Goal: Task Accomplishment & Management: Manage account settings

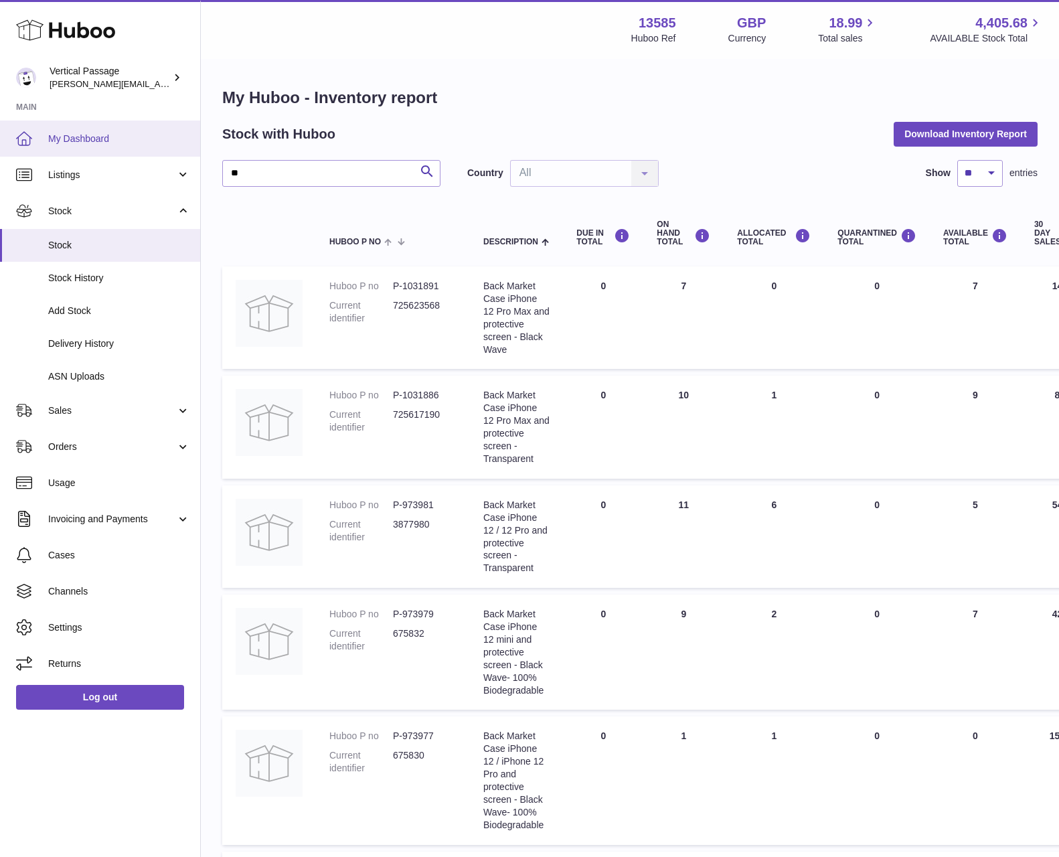
click at [88, 141] on span "My Dashboard" at bounding box center [119, 139] width 142 height 13
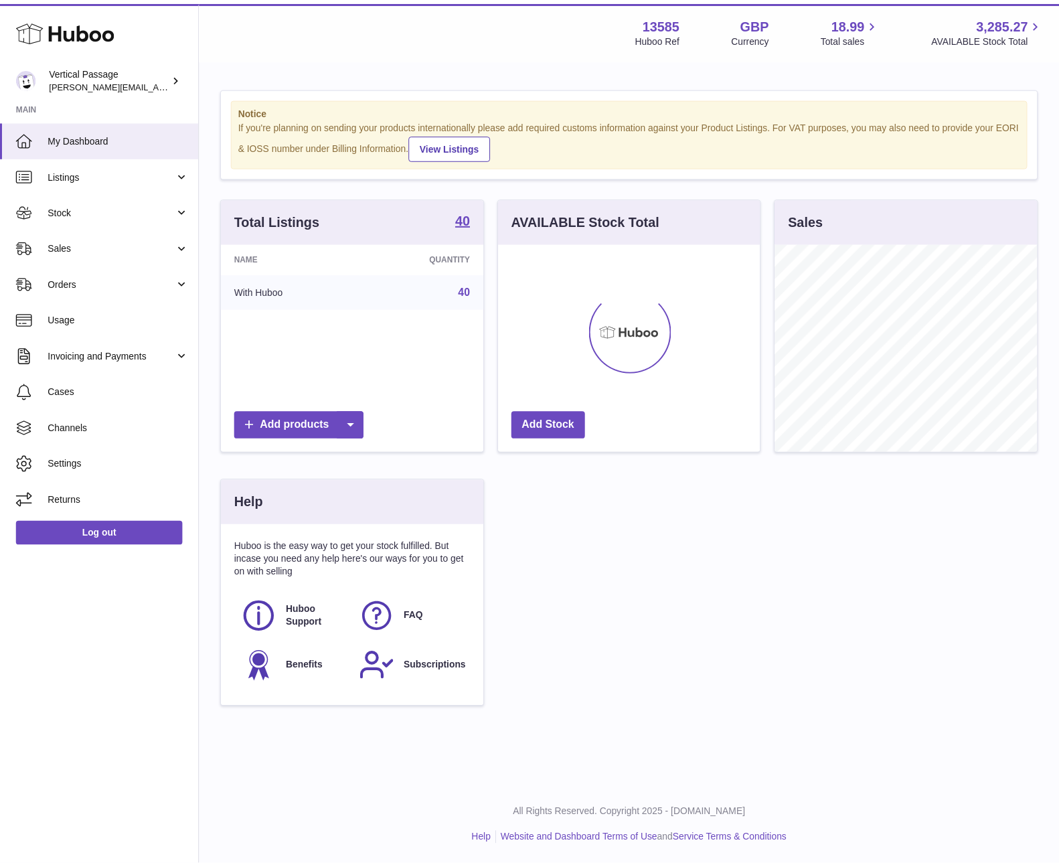
scroll to position [209, 261]
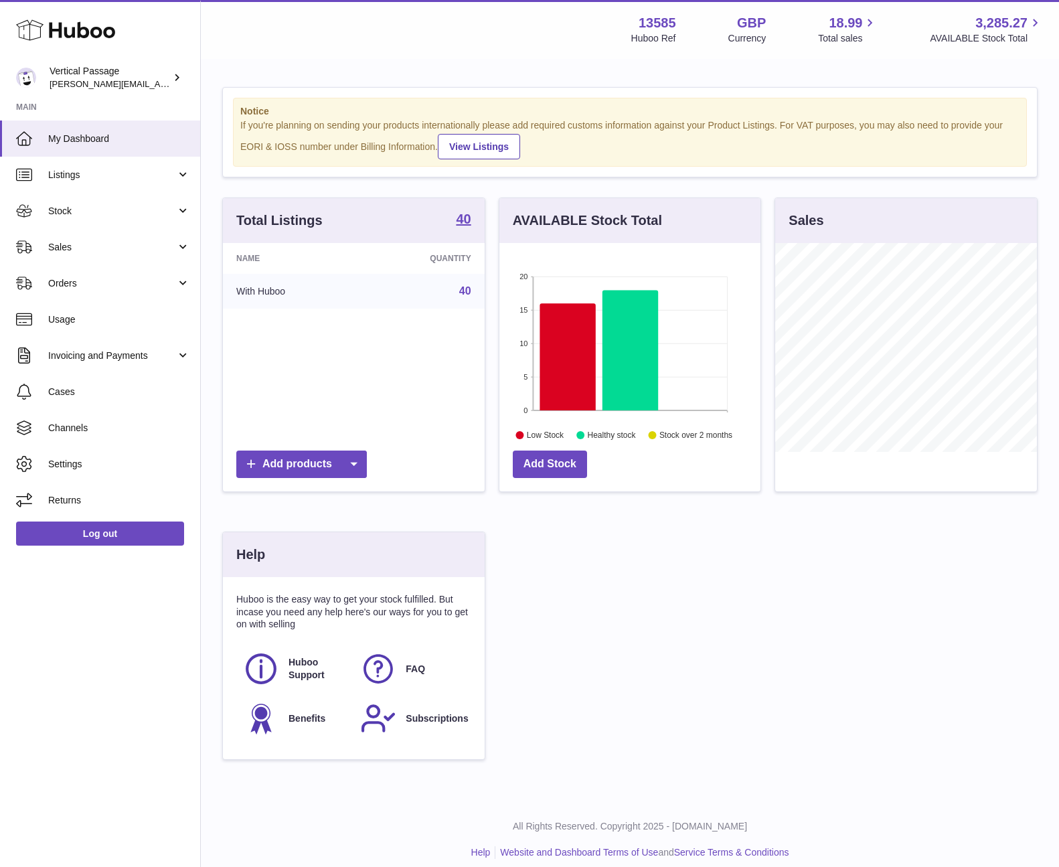
click at [819, 659] on div "Total Listings 40 Name Quantity With Huboo 40 Add products AVAILABLE Stock Tota…" at bounding box center [630, 485] width 829 height 576
click at [763, 693] on div "Total Listings 40 Name Quantity With Huboo 40 Add products AVAILABLE Stock Tota…" at bounding box center [630, 485] width 829 height 576
click at [579, 624] on div "Total Listings 40 Name Quantity With Huboo 40 Add products AVAILABLE Stock Tota…" at bounding box center [630, 485] width 829 height 576
click at [77, 252] on span "Sales" at bounding box center [112, 247] width 128 height 13
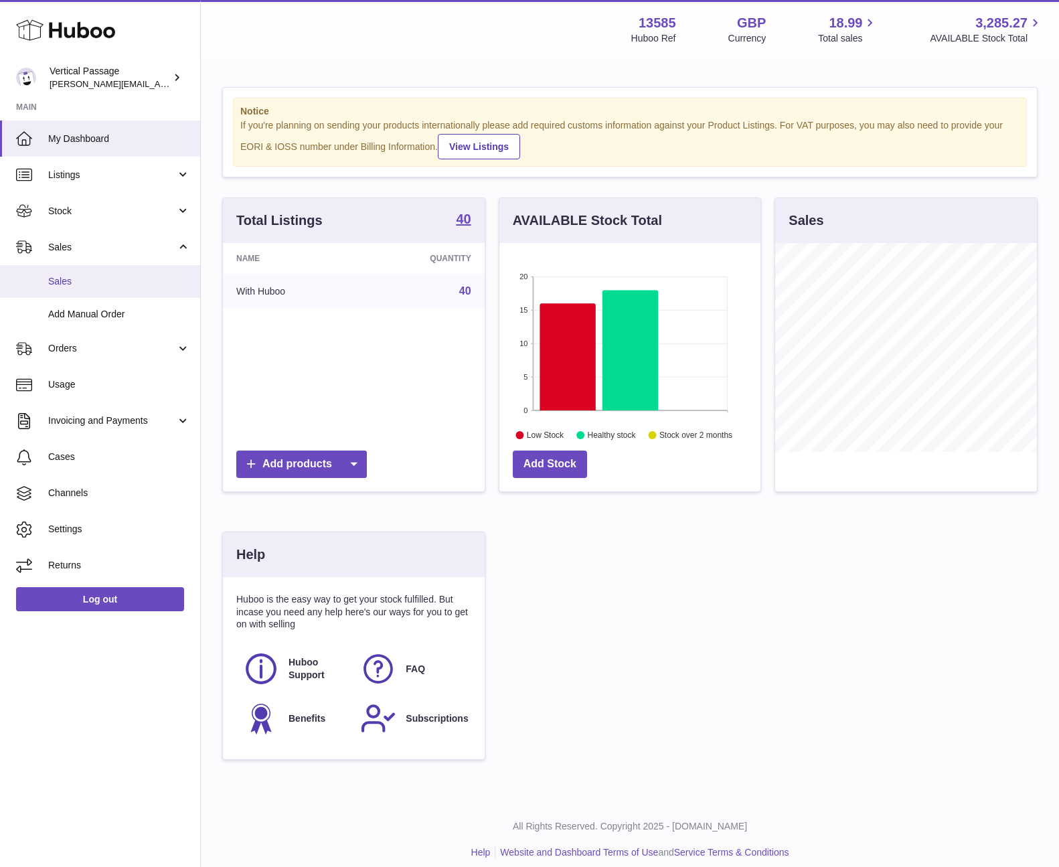
click at [68, 288] on link "Sales" at bounding box center [100, 281] width 200 height 33
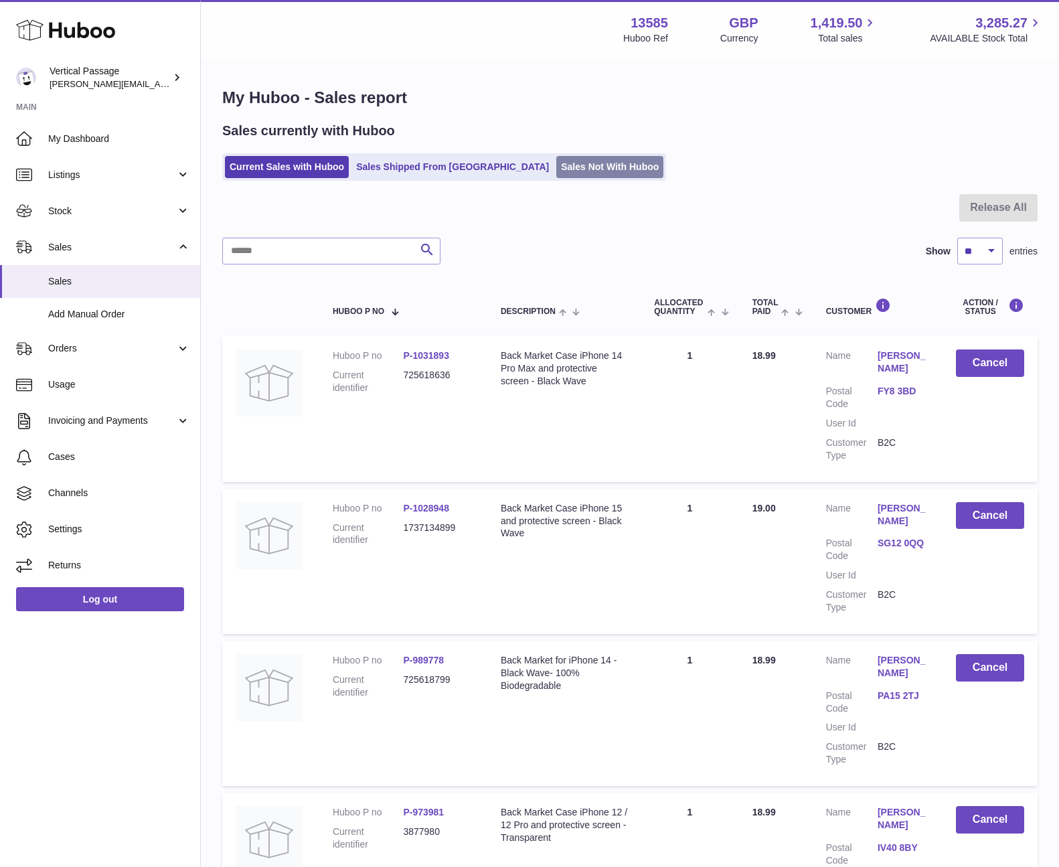
click at [567, 169] on link "Sales Not With Huboo" at bounding box center [609, 167] width 107 height 22
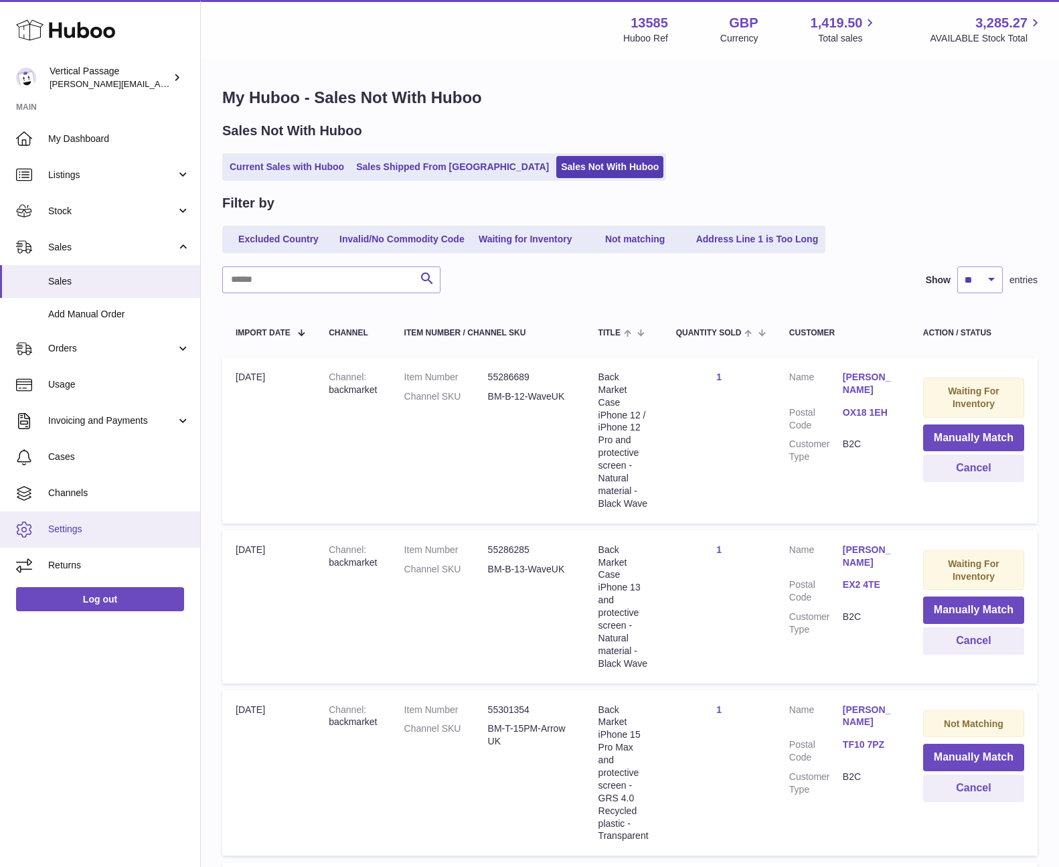
click at [68, 536] on link "Settings" at bounding box center [100, 529] width 200 height 36
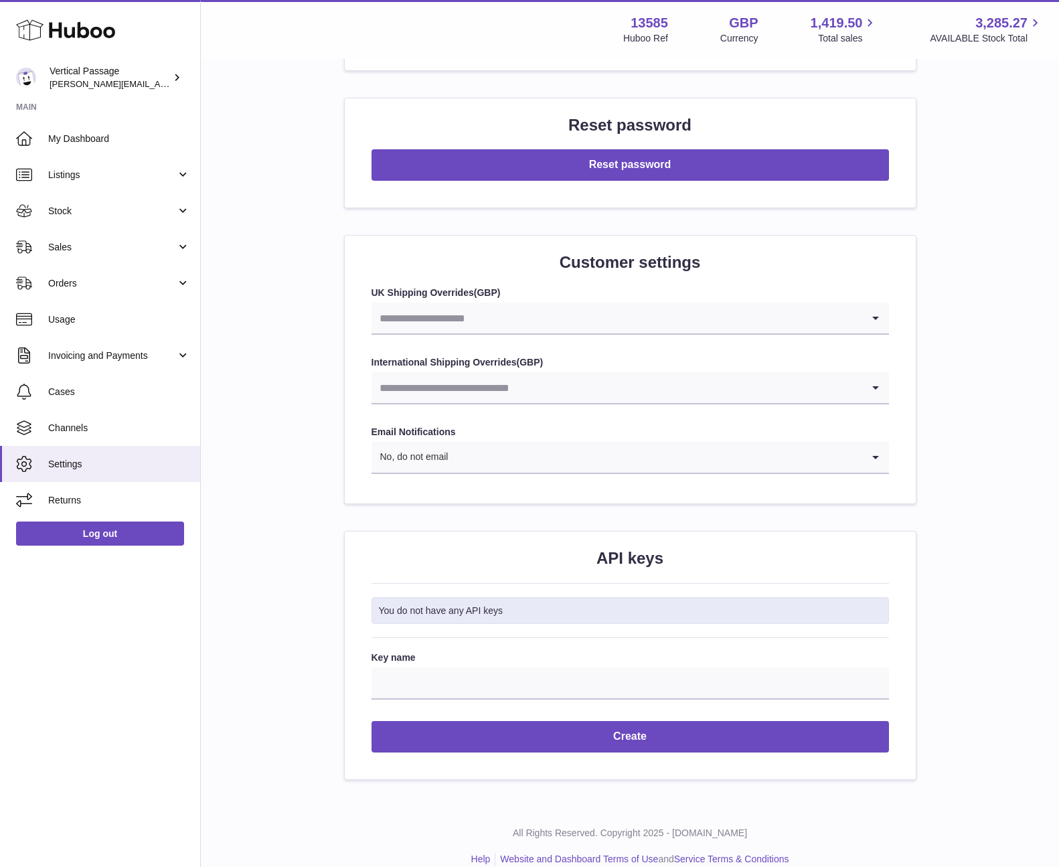
scroll to position [1176, 0]
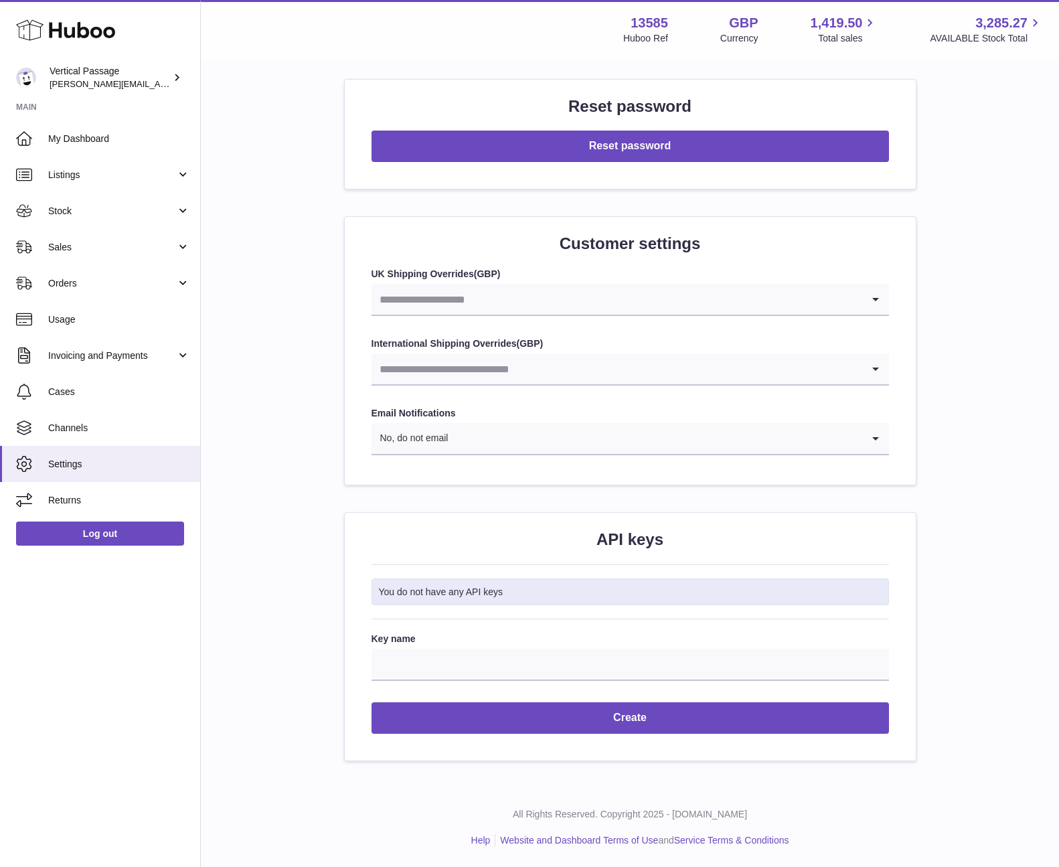
click at [871, 298] on icon "Search for option" at bounding box center [875, 299] width 27 height 31
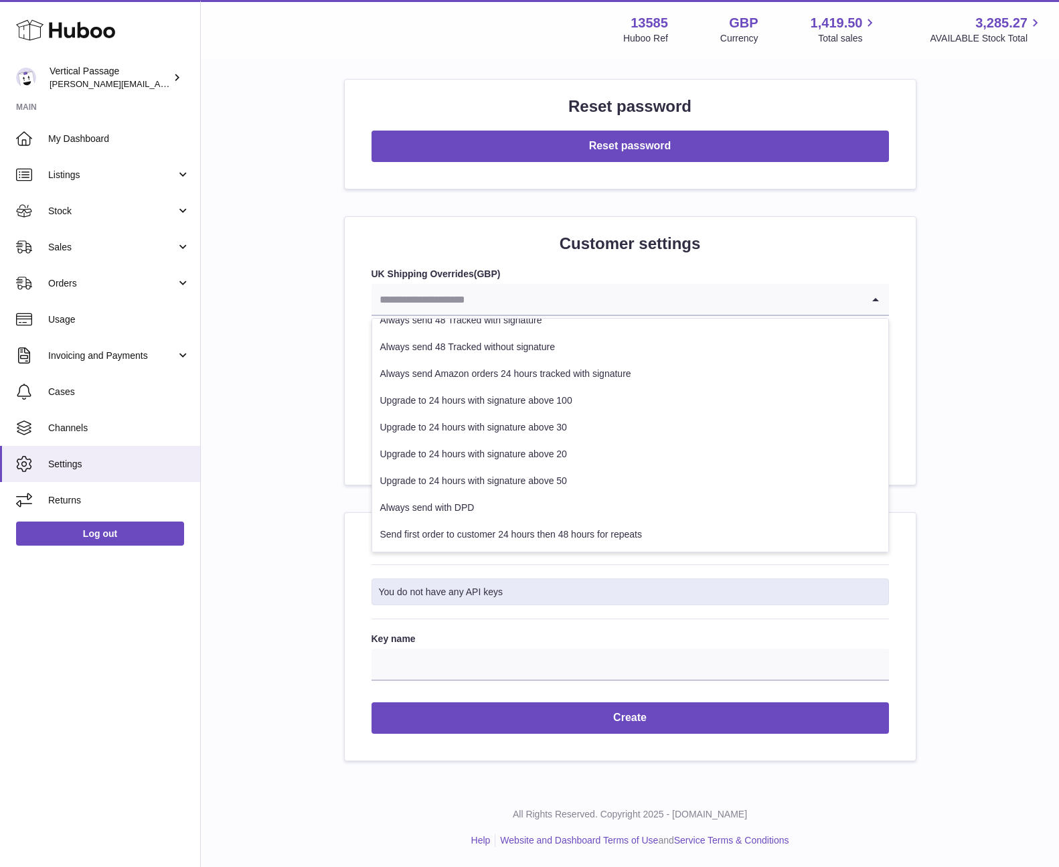
scroll to position [0, 0]
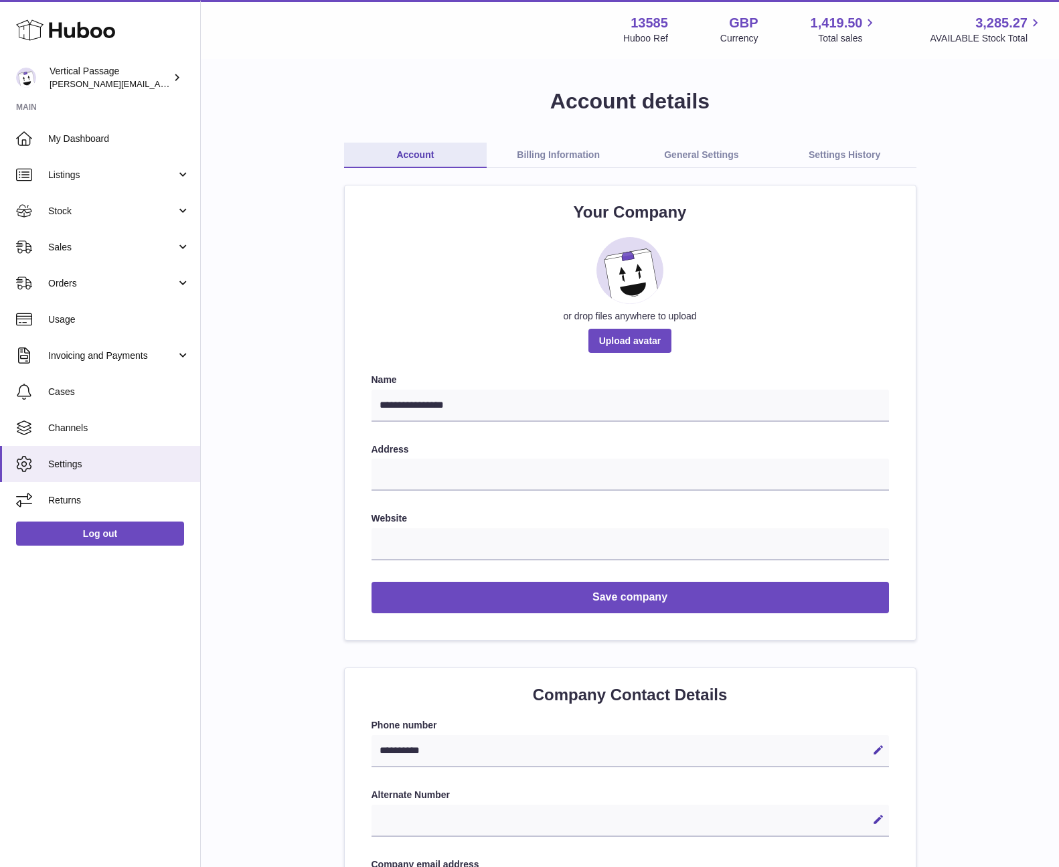
click at [690, 157] on link "General Settings" at bounding box center [701, 155] width 143 height 25
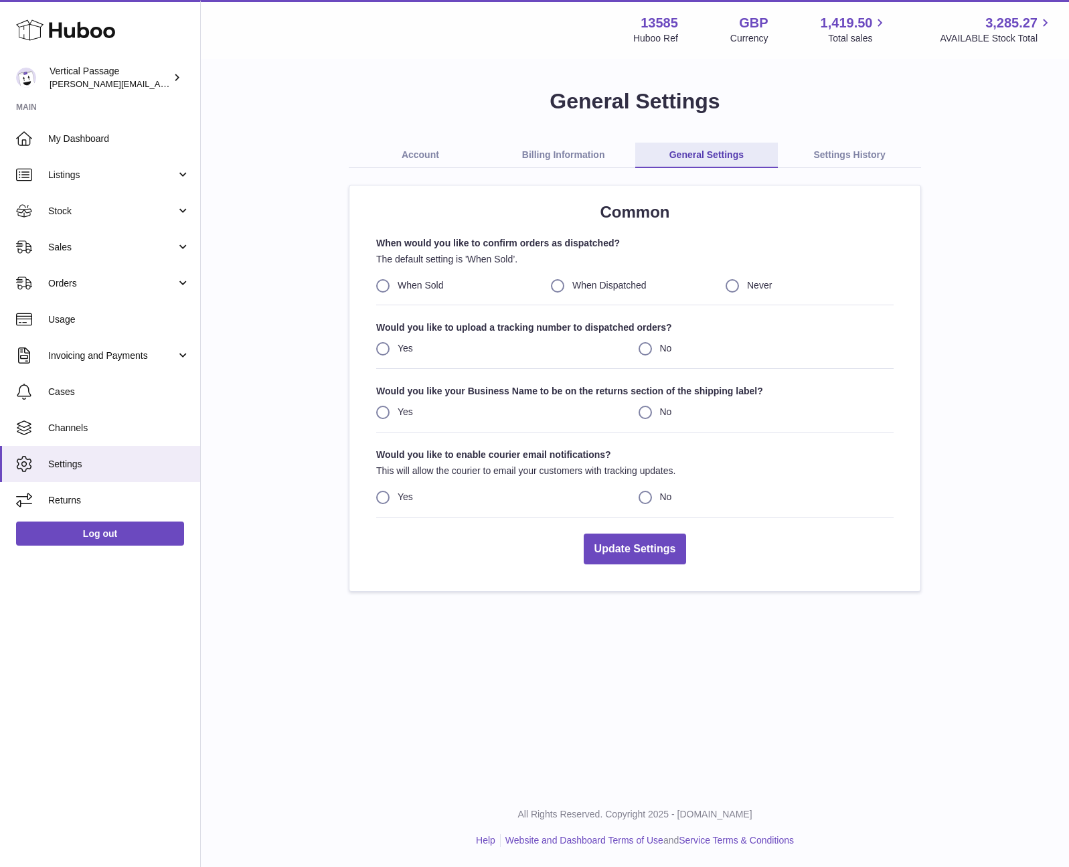
click at [854, 156] on link "Settings History" at bounding box center [849, 155] width 143 height 25
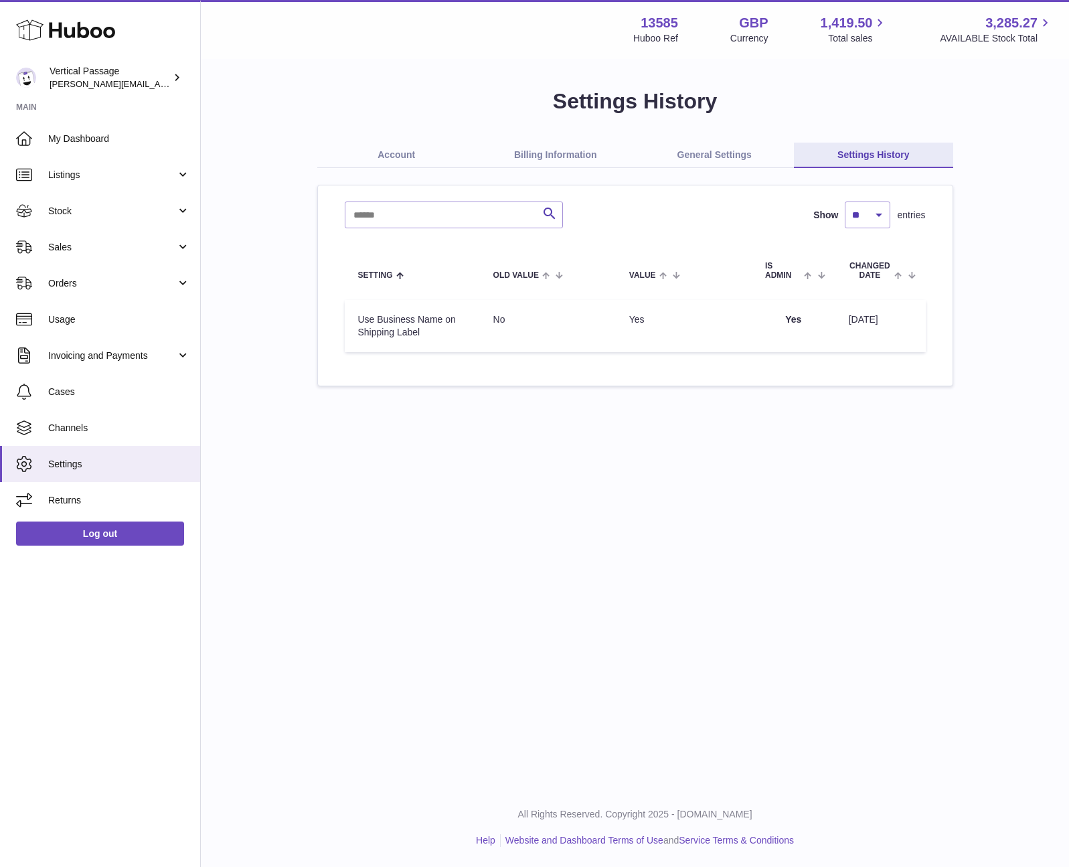
click at [384, 152] on link "Account" at bounding box center [396, 155] width 159 height 25
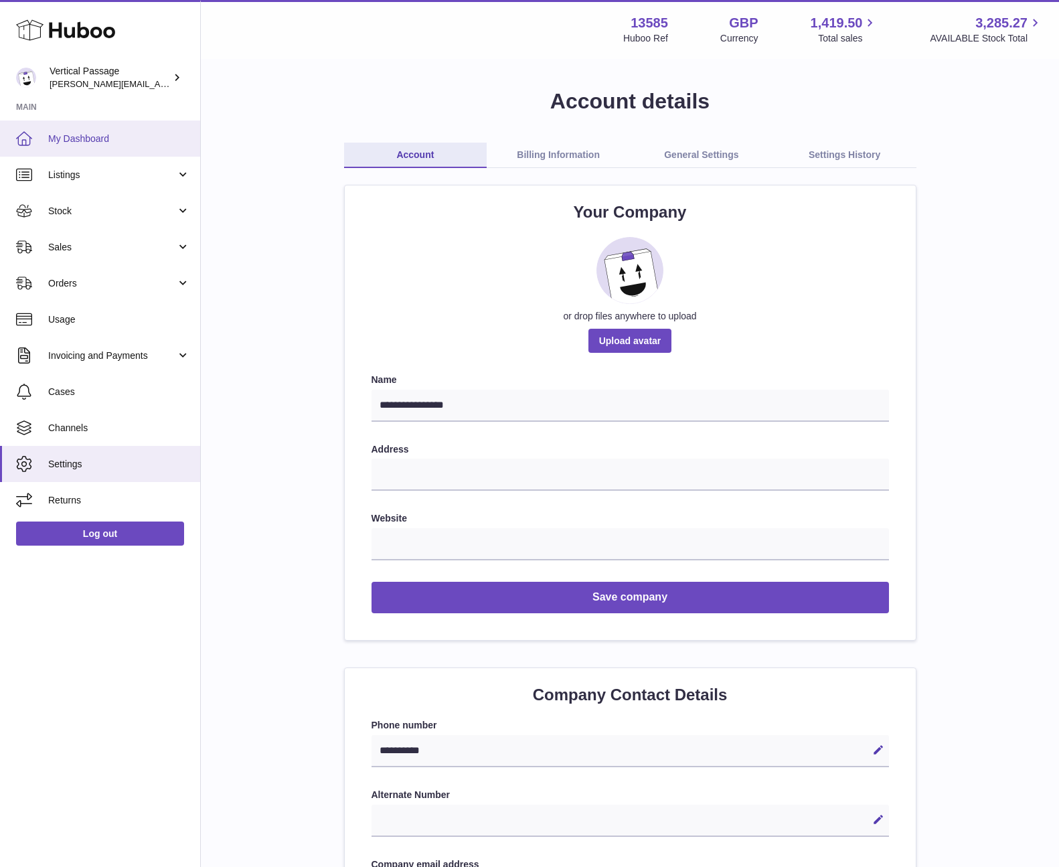
click at [70, 133] on span "My Dashboard" at bounding box center [119, 139] width 142 height 13
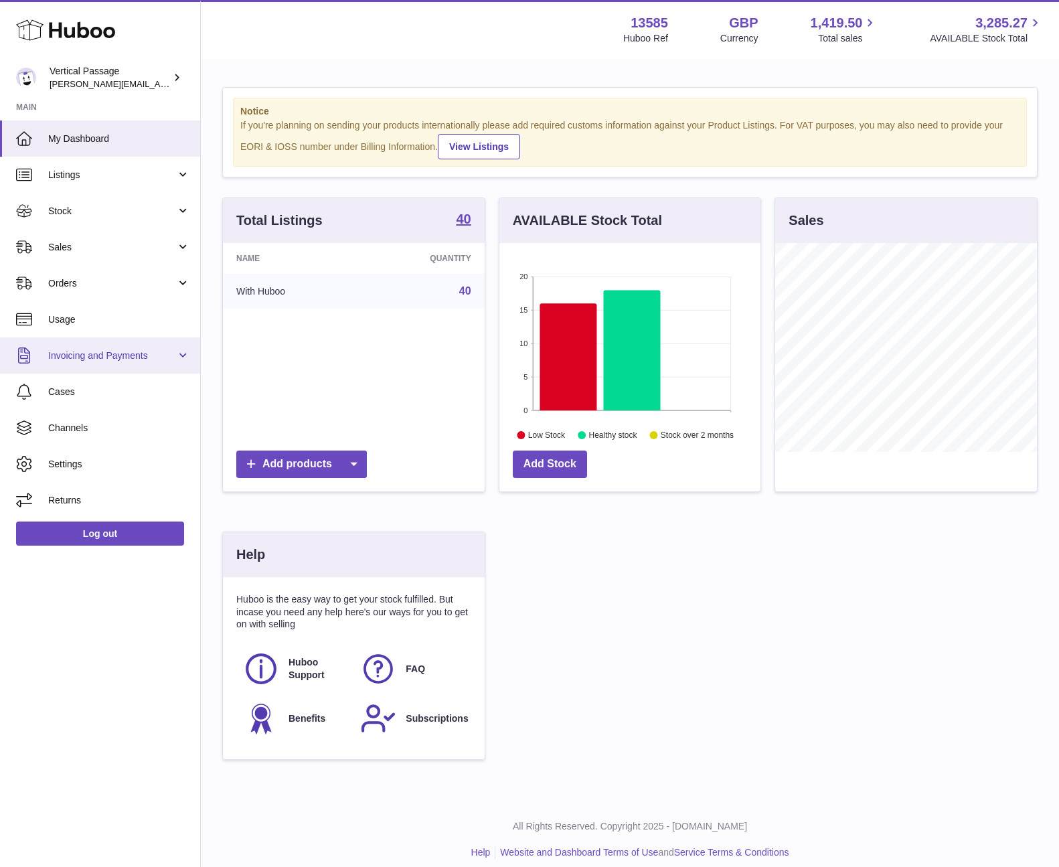
click at [121, 357] on span "Invoicing and Payments" at bounding box center [112, 355] width 128 height 13
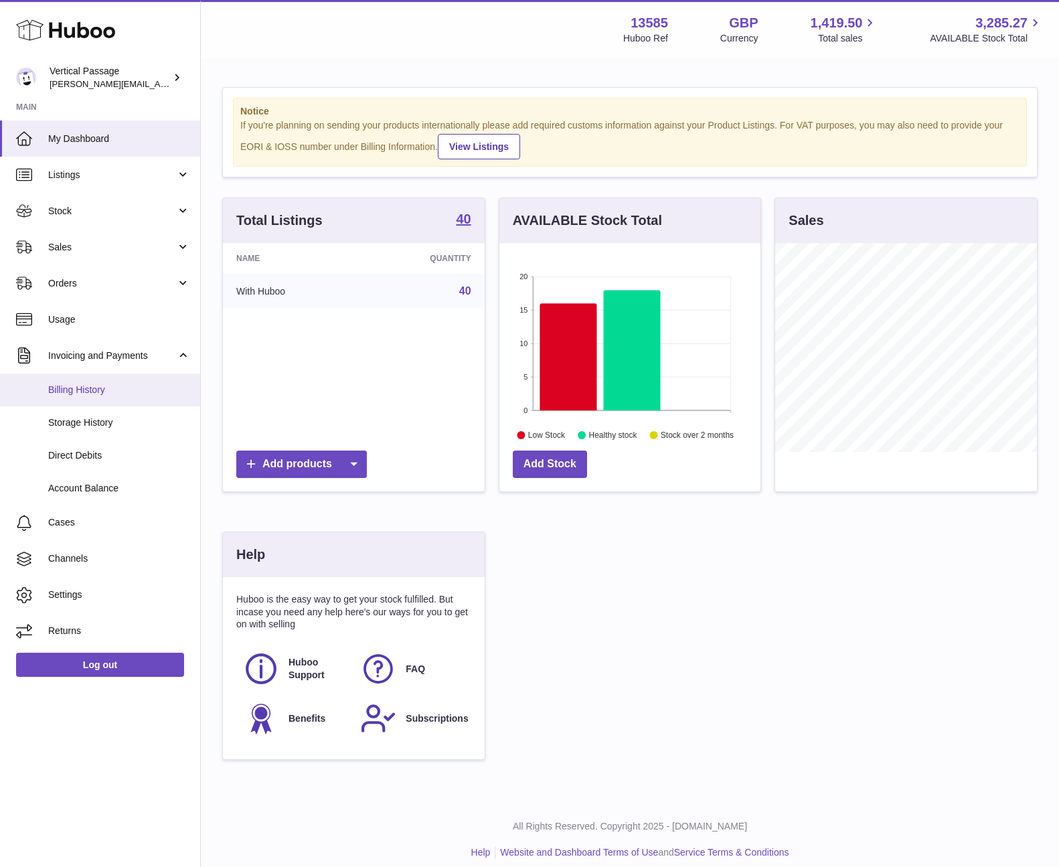
click at [81, 391] on span "Billing History" at bounding box center [119, 389] width 142 height 13
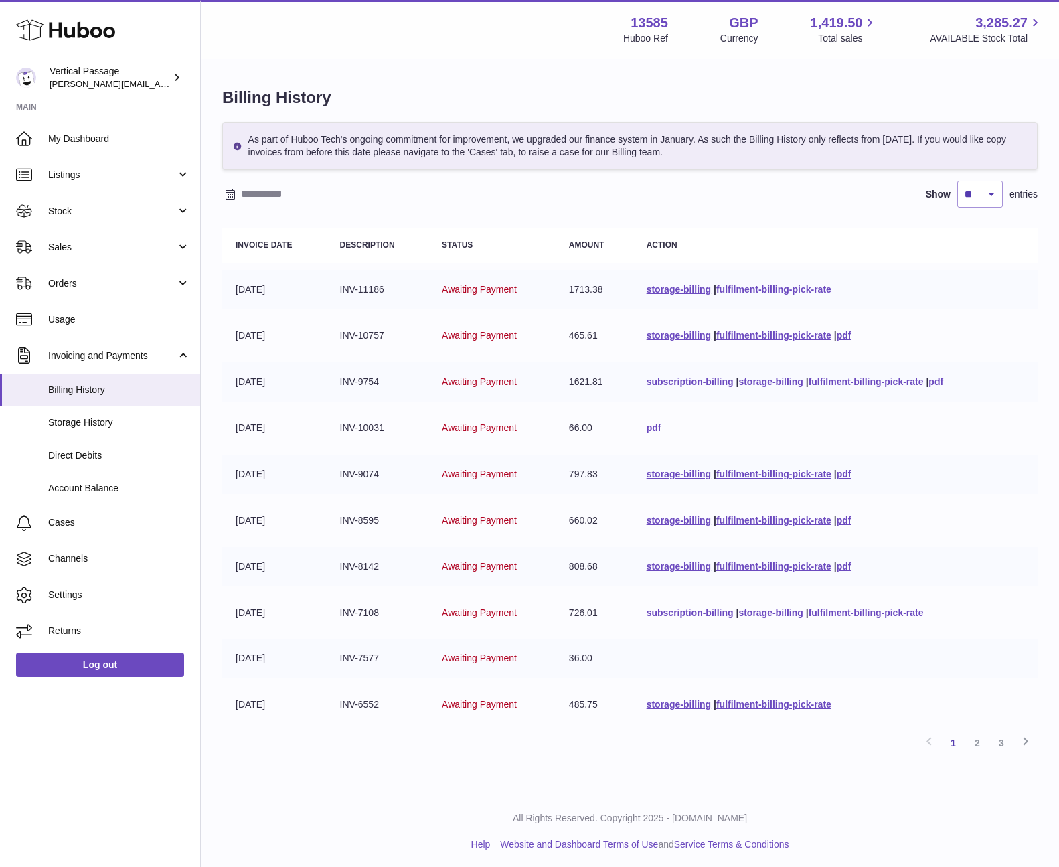
click at [785, 288] on link "fulfilment-billing-pick-rate" at bounding box center [773, 289] width 115 height 11
